Goal: Task Accomplishment & Management: Complete application form

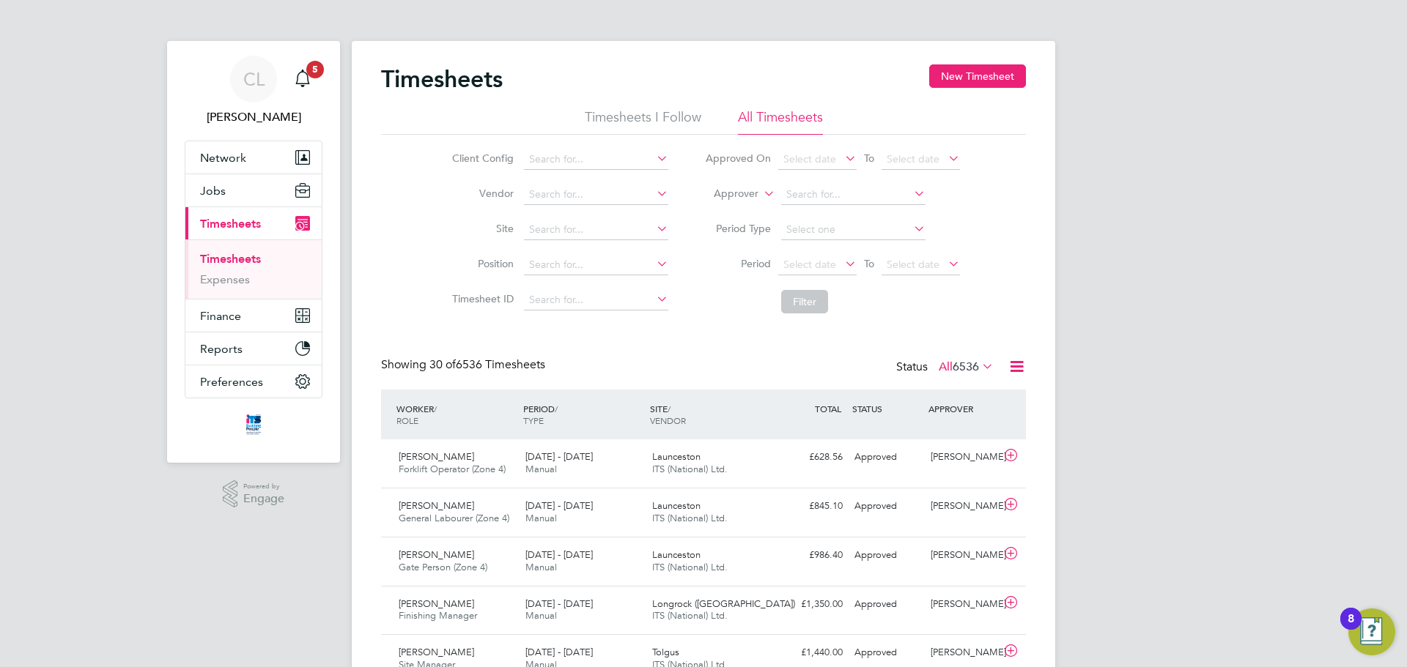
click at [654, 195] on icon at bounding box center [654, 193] width 0 height 21
click at [654, 193] on icon at bounding box center [654, 193] width 0 height 21
click at [972, 73] on button "New Timesheet" at bounding box center [977, 75] width 97 height 23
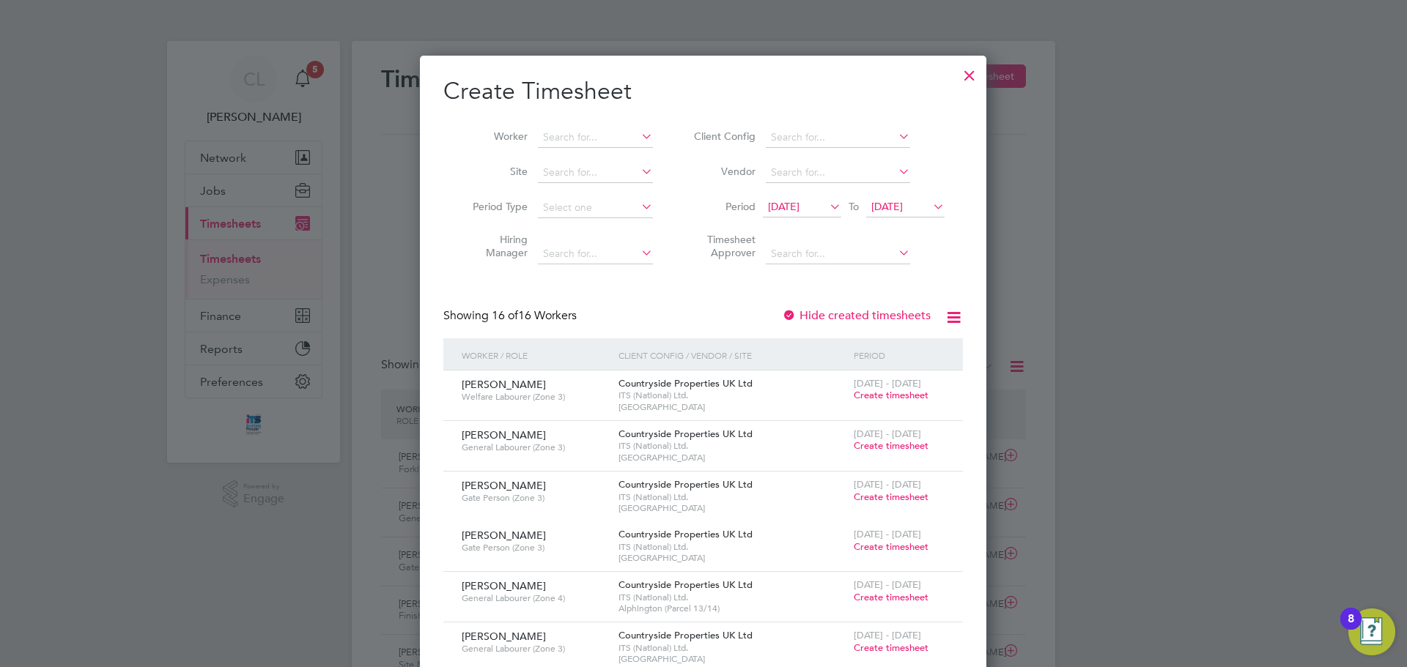
click at [786, 312] on div at bounding box center [789, 316] width 15 height 15
click at [575, 138] on input at bounding box center [595, 137] width 115 height 21
click at [605, 180] on li "Ed ward Mclardy" at bounding box center [605, 177] width 137 height 20
type input "Edward Mclardy"
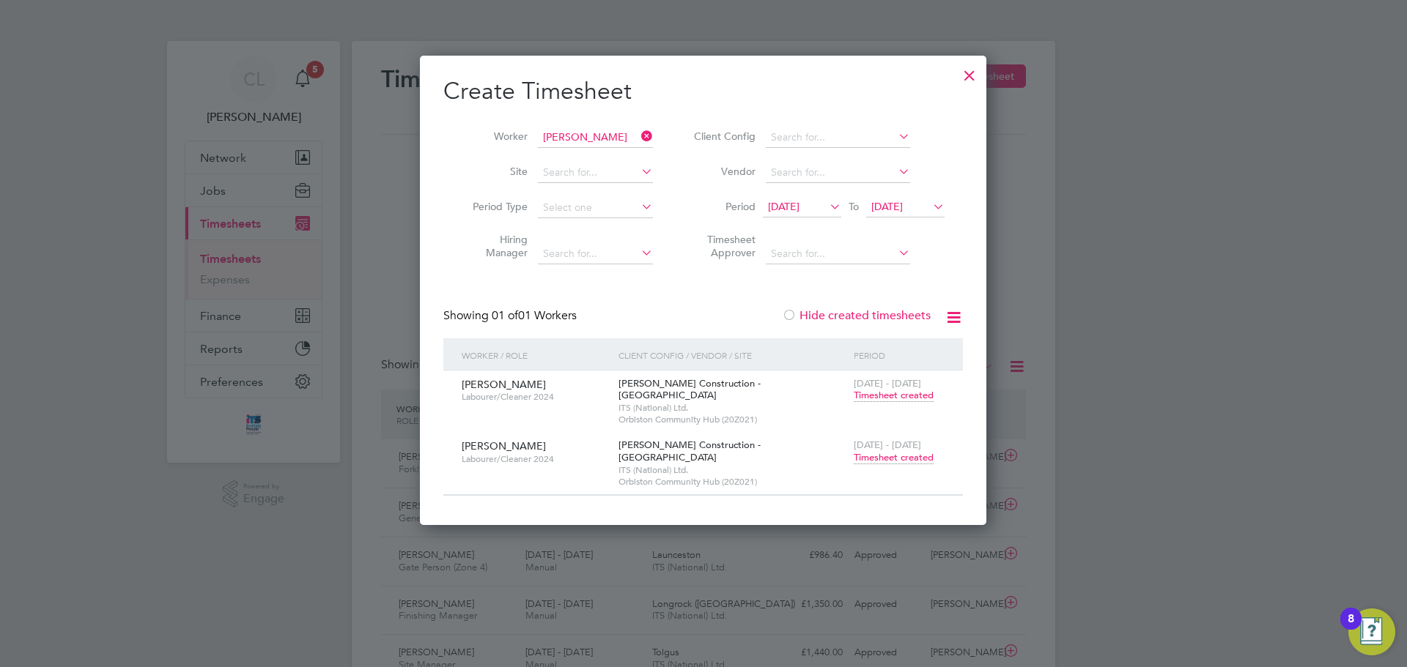
click at [903, 209] on span "19 Sep 2025" at bounding box center [887, 206] width 32 height 13
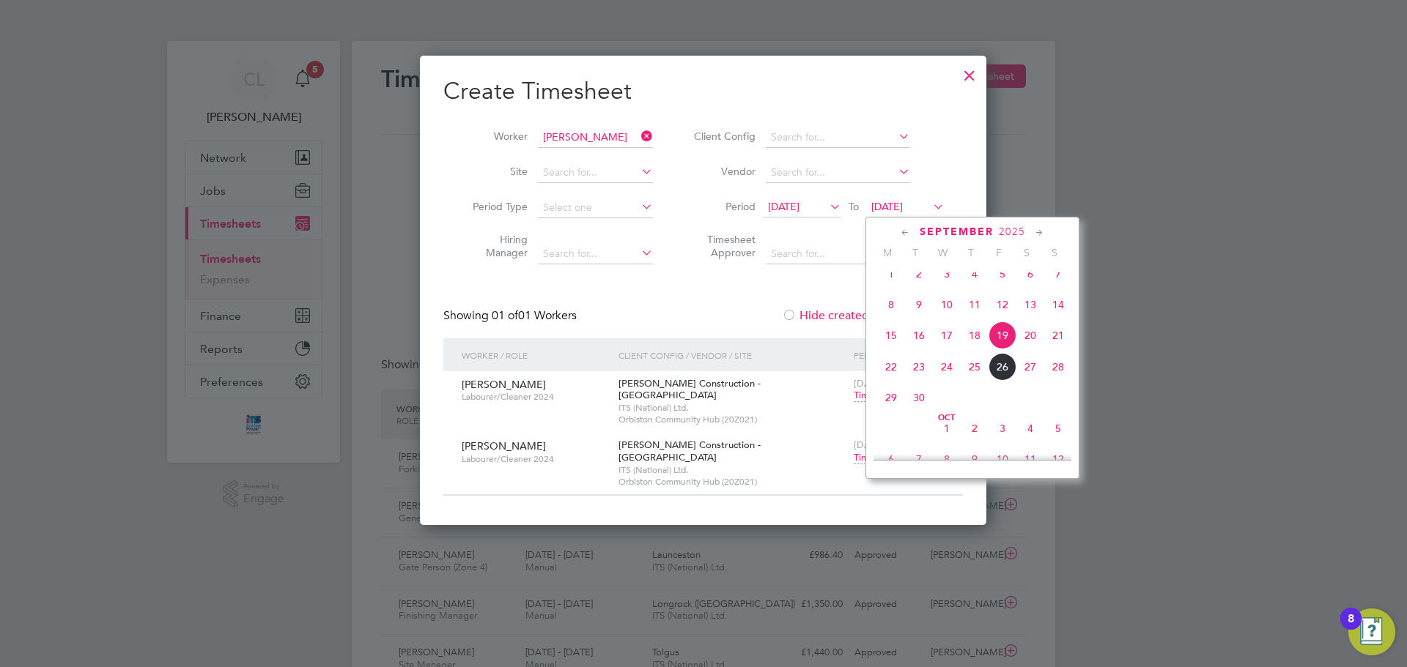
click at [1058, 440] on span "5" at bounding box center [1058, 429] width 28 height 28
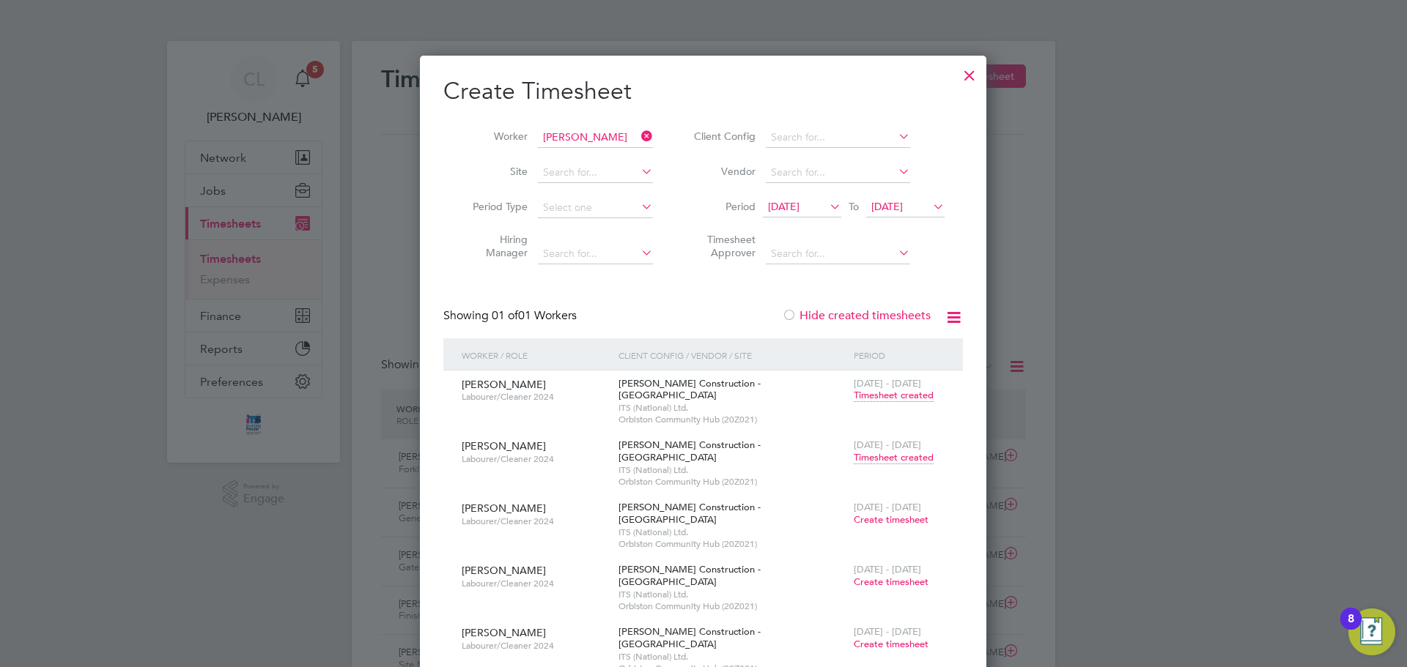
click at [1187, 459] on div at bounding box center [703, 333] width 1407 height 667
click at [969, 73] on div at bounding box center [969, 72] width 26 height 26
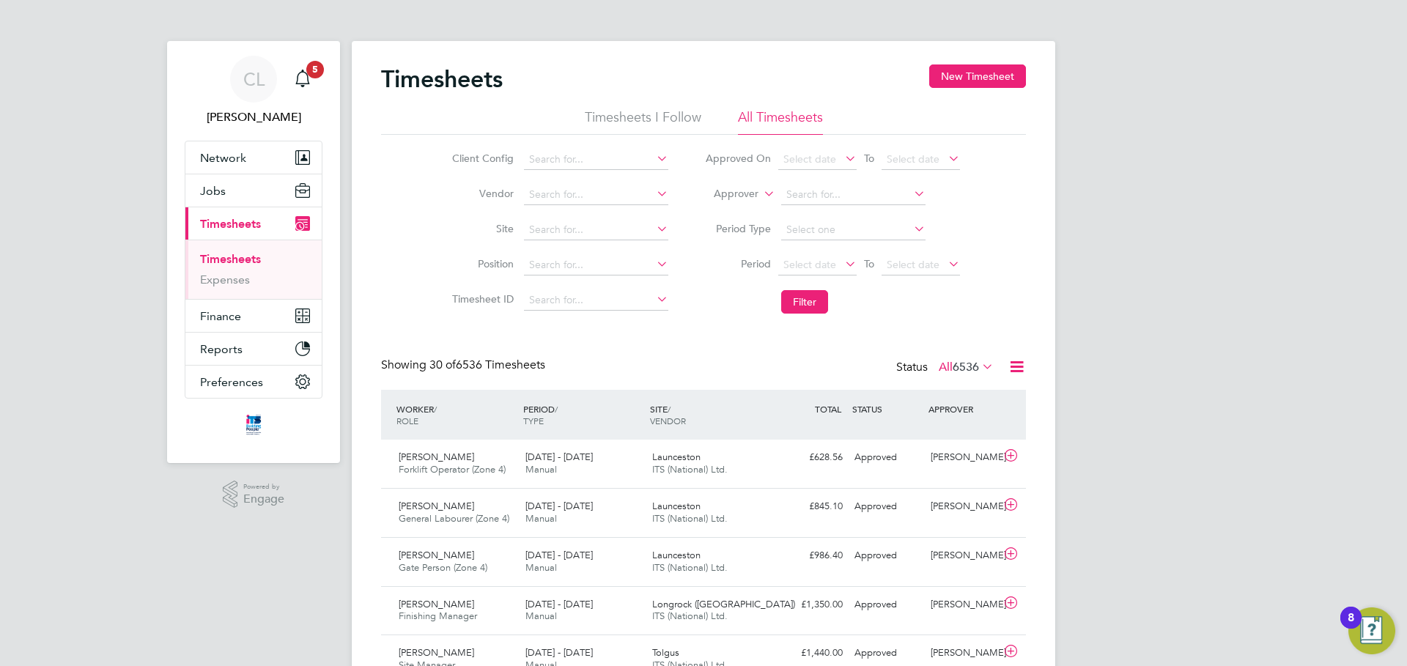
scroll to position [37, 127]
